Goal: Task Accomplishment & Management: Manage account settings

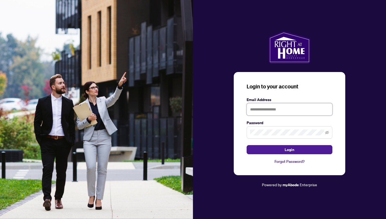
click at [267, 113] on input "text" at bounding box center [290, 109] width 86 height 12
type input "**********"
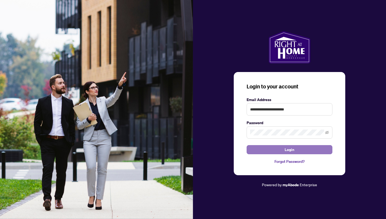
click at [289, 149] on span "Login" at bounding box center [290, 149] width 10 height 9
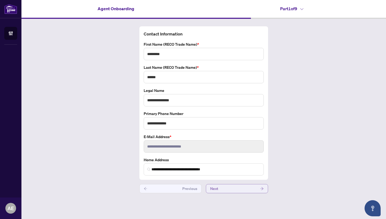
click at [261, 186] on icon "arrow-right" at bounding box center [262, 188] width 4 height 4
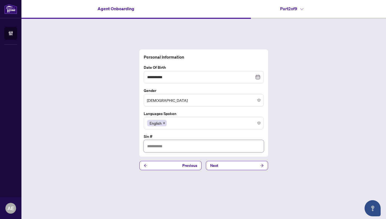
click at [155, 147] on input "text" at bounding box center [204, 146] width 120 height 12
type input "*********"
click at [262, 165] on icon "arrow-right" at bounding box center [262, 165] width 4 height 4
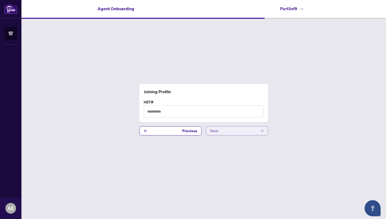
click at [262, 130] on icon "arrow-right" at bounding box center [262, 130] width 3 height 3
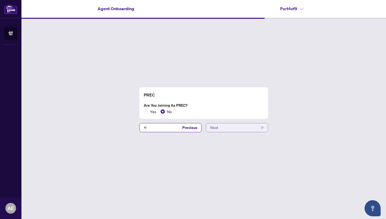
click at [263, 127] on icon "arrow-right" at bounding box center [262, 128] width 4 height 4
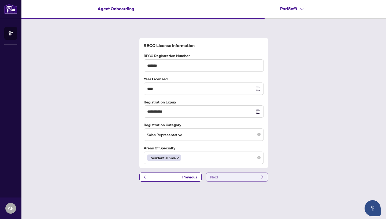
click at [262, 176] on icon "arrow-right" at bounding box center [262, 177] width 4 height 4
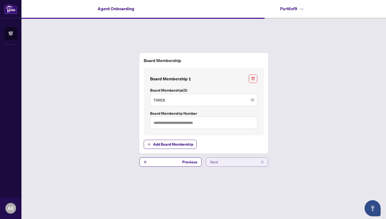
click at [262, 162] on icon "arrow-right" at bounding box center [262, 162] width 4 height 4
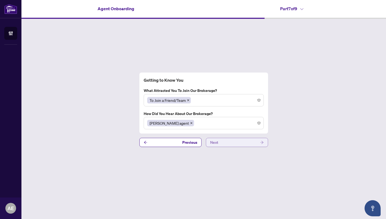
click at [262, 142] on icon "arrow-right" at bounding box center [262, 142] width 4 height 4
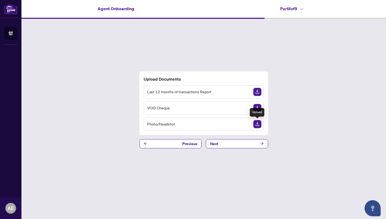
click at [256, 124] on img "Upload Document" at bounding box center [258, 124] width 8 height 8
click at [258, 125] on img "Upload Document" at bounding box center [258, 124] width 8 height 8
click at [262, 143] on icon "arrow-right" at bounding box center [262, 143] width 4 height 4
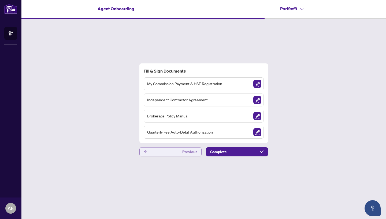
click at [145, 151] on icon "arrow-left" at bounding box center [145, 151] width 3 height 3
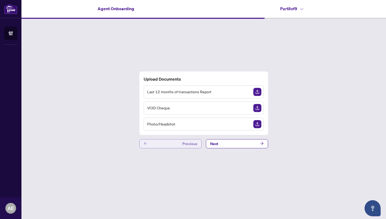
click at [145, 143] on icon "arrow-left" at bounding box center [145, 143] width 3 height 3
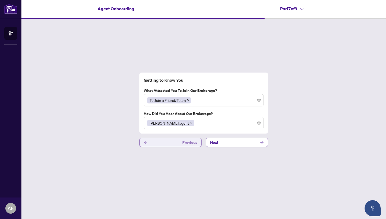
click at [145, 143] on icon "arrow-left" at bounding box center [146, 142] width 4 height 4
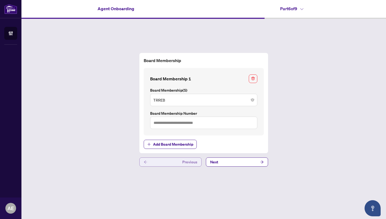
click at [144, 161] on icon "arrow-left" at bounding box center [145, 161] width 3 height 3
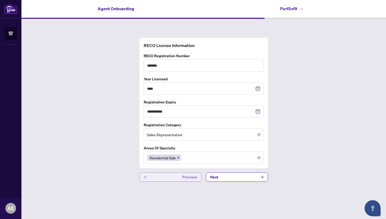
click at [146, 176] on icon "arrow-left" at bounding box center [146, 177] width 4 height 4
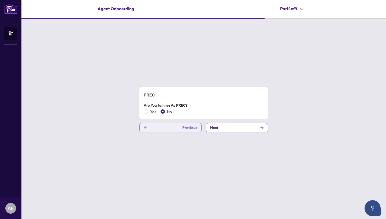
click at [145, 126] on icon "arrow-left" at bounding box center [145, 127] width 3 height 3
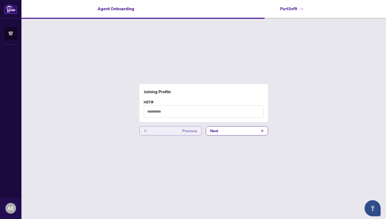
click at [146, 130] on icon "arrow-left" at bounding box center [145, 130] width 3 height 3
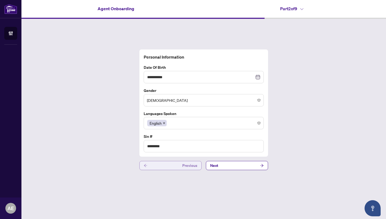
click at [145, 164] on icon "arrow-left" at bounding box center [145, 165] width 3 height 3
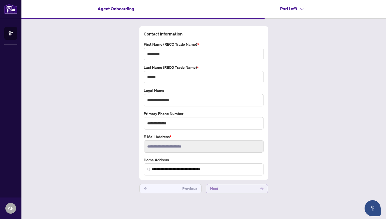
click at [261, 188] on icon "arrow-right" at bounding box center [262, 188] width 4 height 4
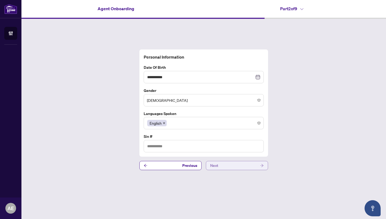
type input "*********"
